Goal: Find specific page/section

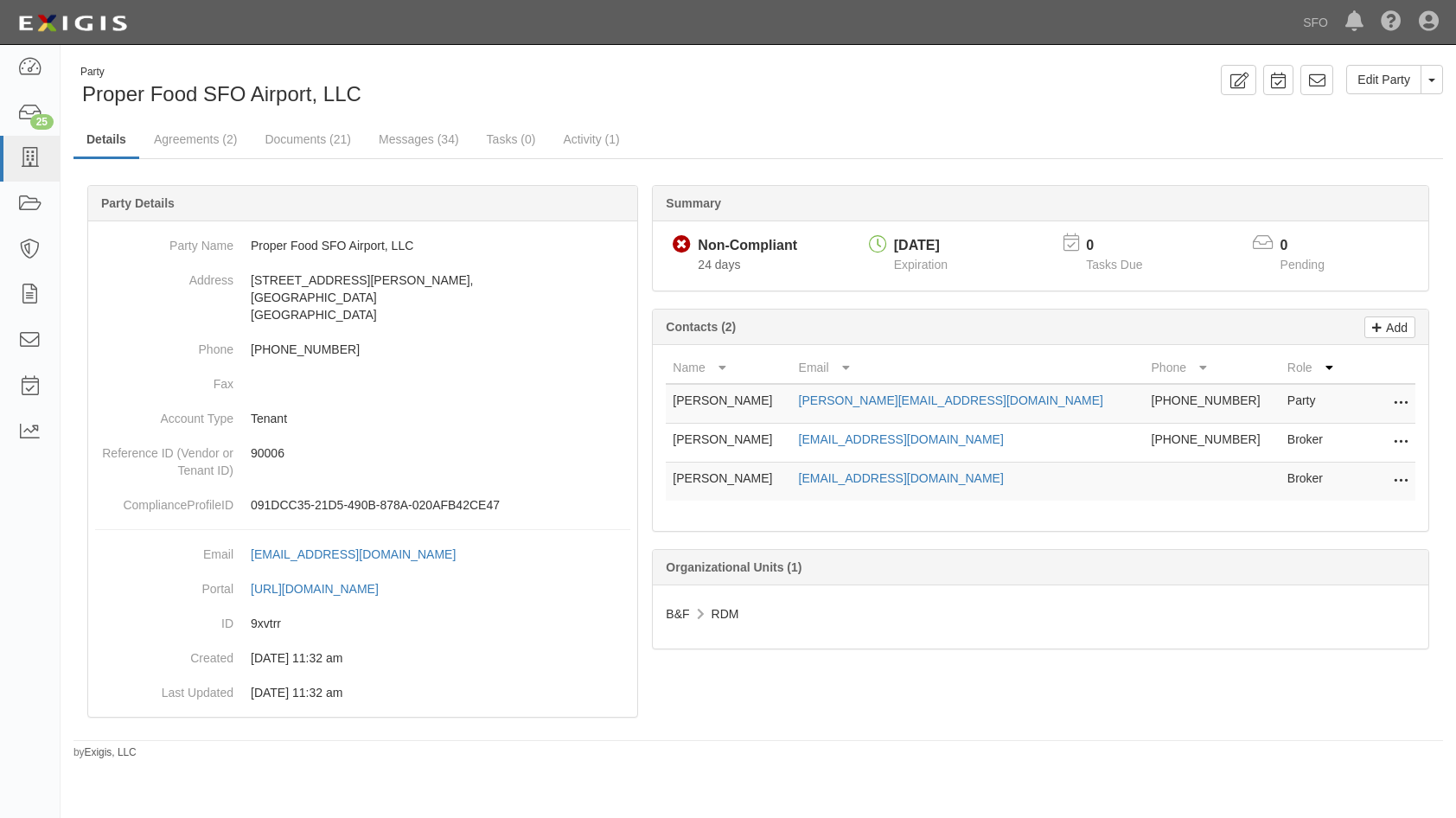
click at [60, 77] on div "Party Proper Food SFO Airport, LLC" at bounding box center [408, 87] width 698 height 44
click at [52, 73] on link at bounding box center [29, 68] width 59 height 46
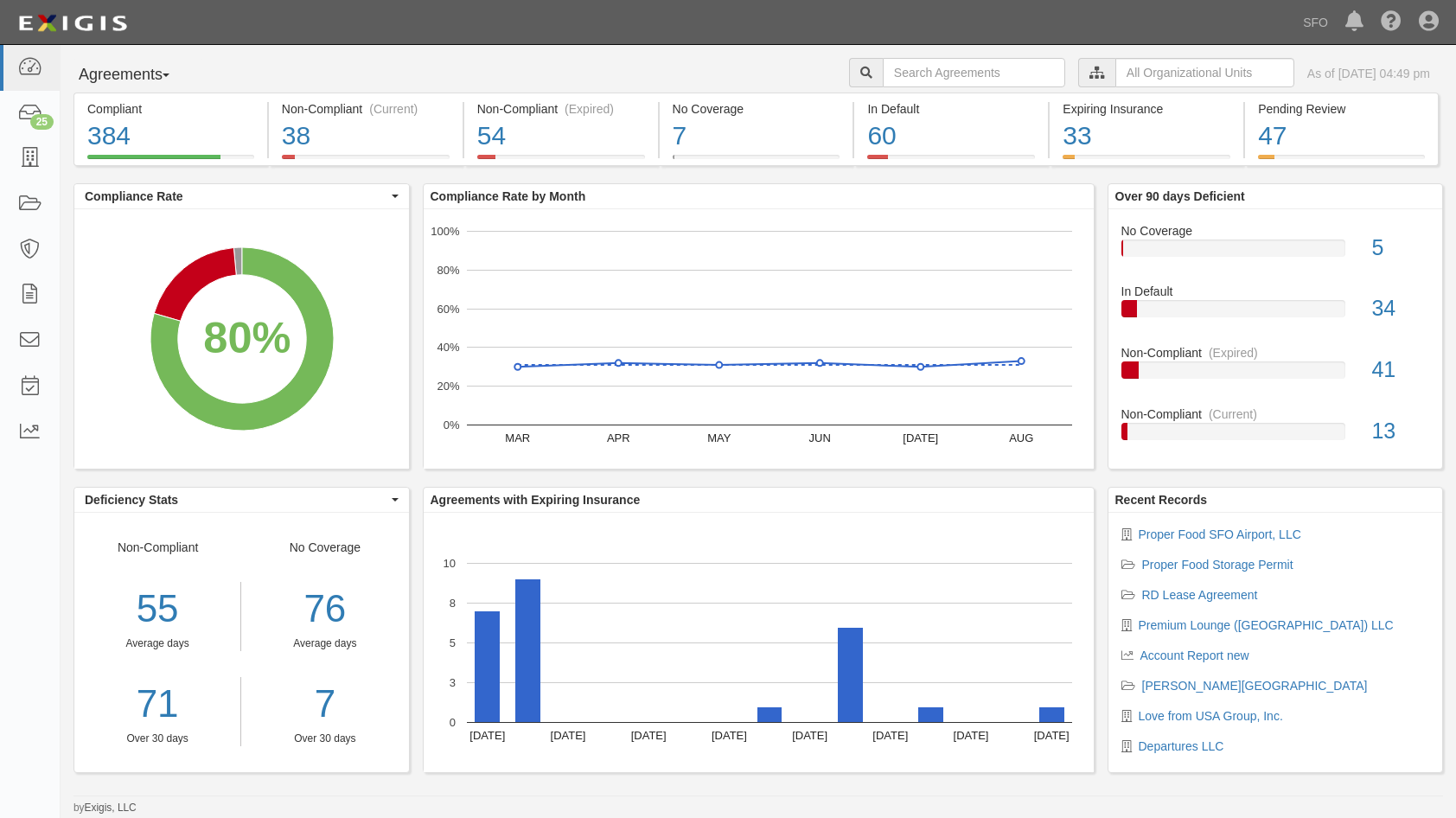
click at [119, 63] on button "Agreements" at bounding box center [138, 75] width 130 height 34
click at [143, 108] on link "Parties" at bounding box center [142, 110] width 137 height 22
